Goal: Transaction & Acquisition: Obtain resource

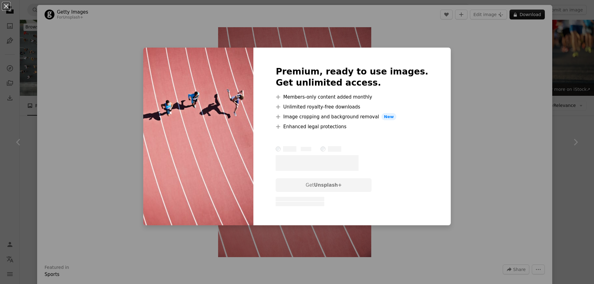
scroll to position [495, 0]
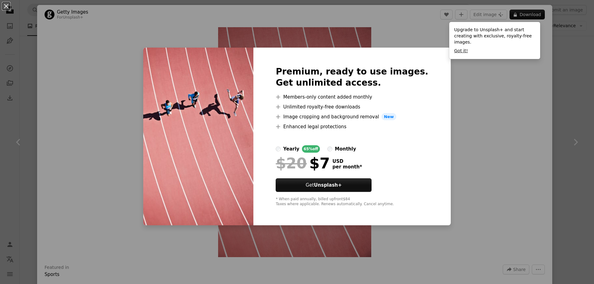
click at [457, 48] on button "Got it!" at bounding box center [461, 51] width 14 height 6
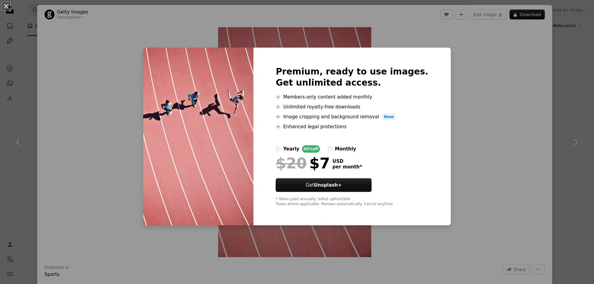
click at [418, 64] on div "Premium, ready to use images. Get unlimited access. A plus sign Members-only co…" at bounding box center [351, 137] width 197 height 178
click at [6, 3] on button "An X shape" at bounding box center [5, 5] width 7 height 7
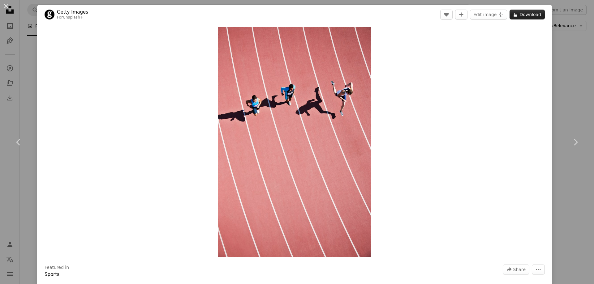
click at [523, 14] on button "A lock Download" at bounding box center [527, 15] width 35 height 10
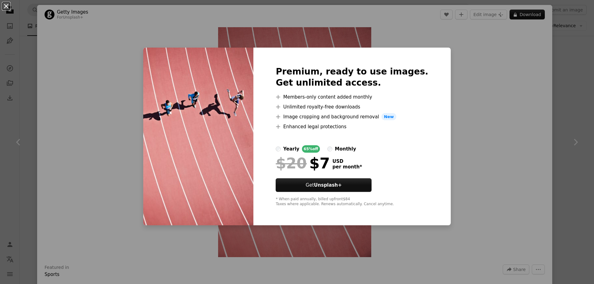
click at [5, 6] on button "An X shape" at bounding box center [5, 5] width 7 height 7
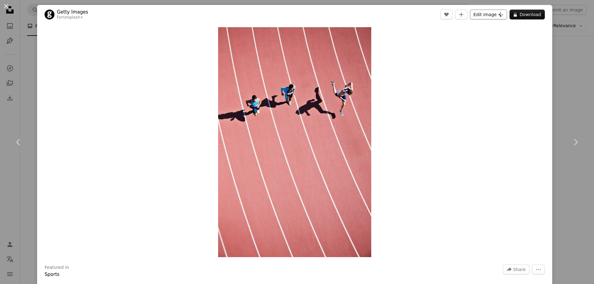
click at [477, 16] on button "Edit image Plus sign for Unsplash+" at bounding box center [488, 15] width 37 height 10
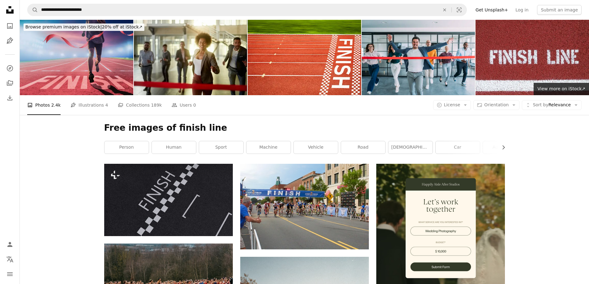
scroll to position [681, 0]
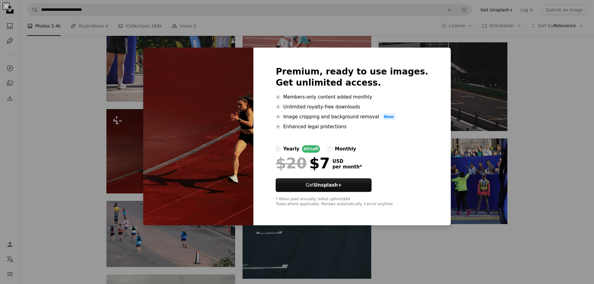
click at [374, 205] on div "* When paid annually, billed upfront $84 Taxes where applicable. Renews automat…" at bounding box center [352, 202] width 153 height 10
click at [324, 207] on div "* When paid annually, billed upfront $84 Taxes where applicable. Renews automat…" at bounding box center [352, 202] width 153 height 10
click at [407, 205] on div "* When paid annually, billed upfront $84 Taxes where applicable. Renews automat…" at bounding box center [352, 202] width 153 height 10
click at [417, 107] on div "Premium, ready to use images. Get unlimited access. A plus sign Members-only co…" at bounding box center [351, 137] width 197 height 178
click at [6, 5] on button "An X shape" at bounding box center [5, 5] width 7 height 7
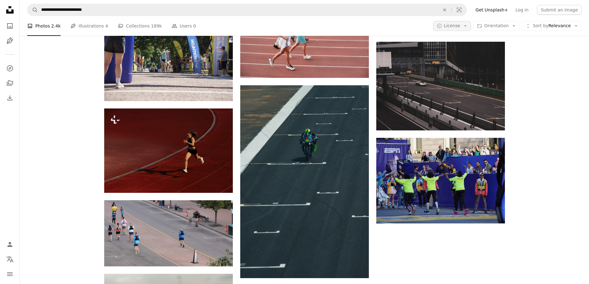
click at [468, 24] on icon "Arrow down" at bounding box center [466, 26] width 6 height 6
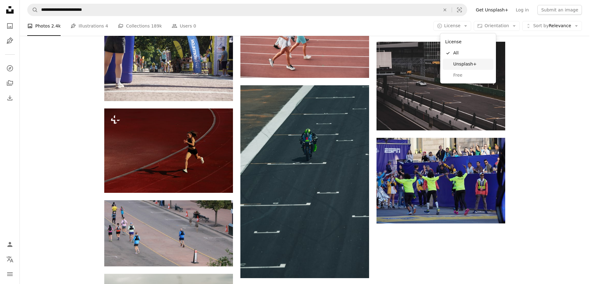
click at [467, 64] on span "Unsplash+" at bounding box center [472, 64] width 38 height 6
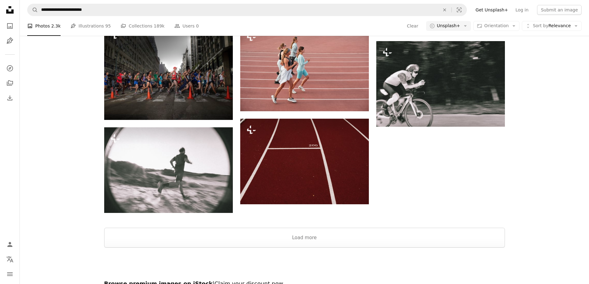
scroll to position [155, 0]
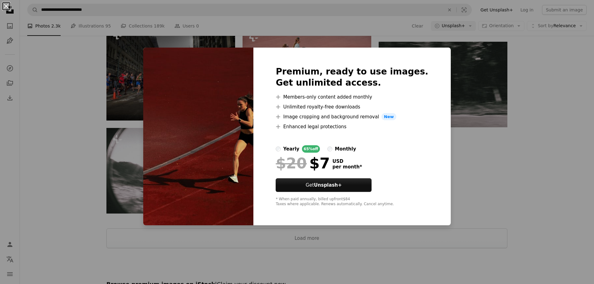
click at [6, 8] on button "An X shape" at bounding box center [5, 5] width 7 height 7
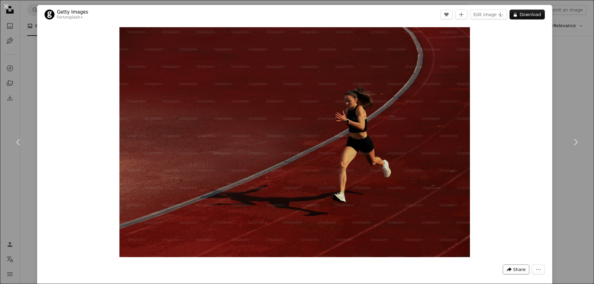
click at [515, 269] on span "Share" at bounding box center [519, 269] width 12 height 9
click at [483, 238] on div "A forward-right arrow Share via..." at bounding box center [497, 237] width 51 height 11
click at [6, 4] on dialog "An X shape Chevron left Chevron right Getty Images For Unsplash+ A heart A plus…" at bounding box center [297, 142] width 594 height 284
click at [5, 6] on button "An X shape" at bounding box center [5, 5] width 7 height 7
